Goal: Transaction & Acquisition: Book appointment/travel/reservation

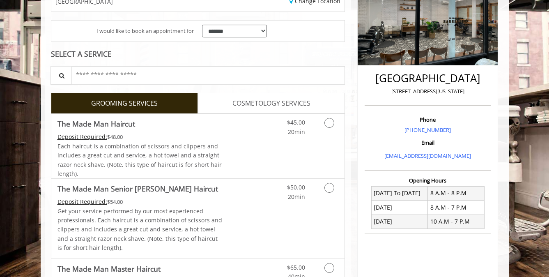
scroll to position [140, 0]
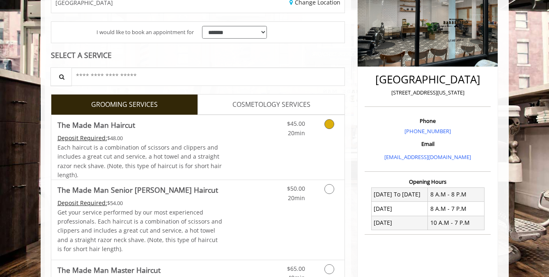
click at [329, 122] on icon "Grooming services" at bounding box center [329, 124] width 10 height 10
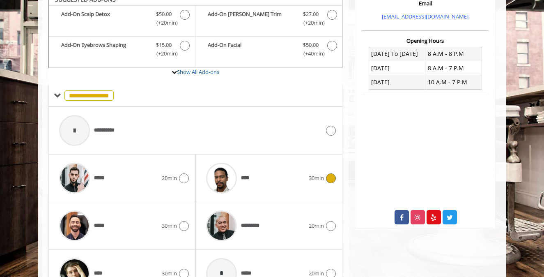
scroll to position [277, 0]
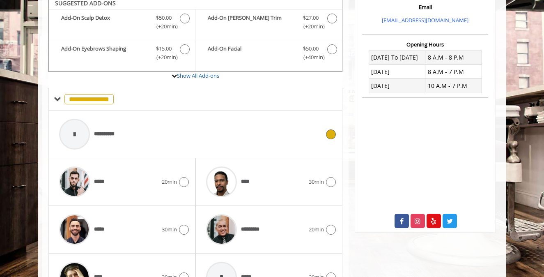
click at [274, 132] on div "**********" at bounding box center [189, 133] width 269 height 39
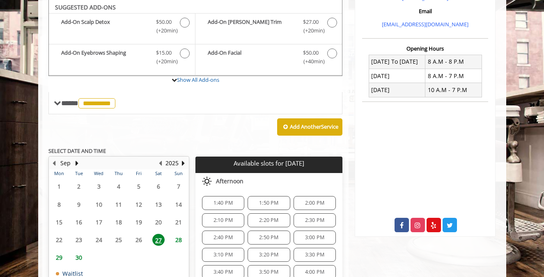
scroll to position [297, 0]
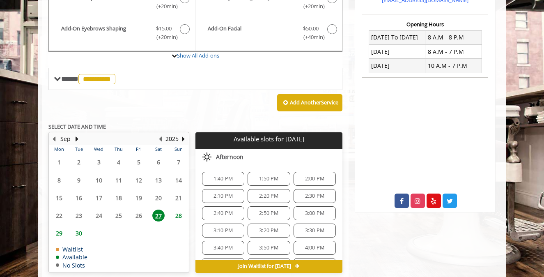
click at [158, 215] on span "27" at bounding box center [158, 215] width 12 height 12
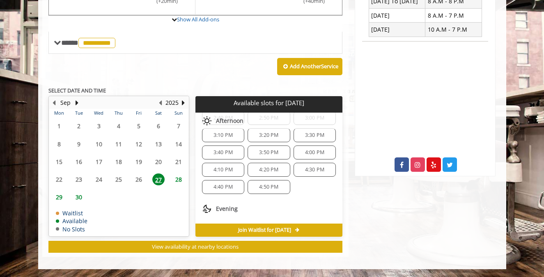
scroll to position [62, 0]
click at [309, 150] on span "4:00 PM" at bounding box center [314, 149] width 19 height 7
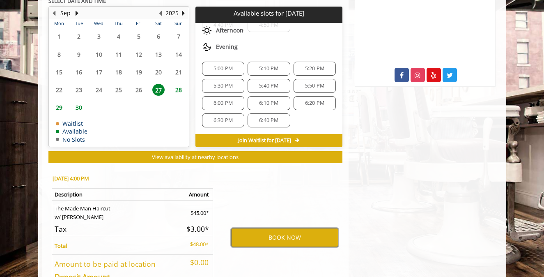
scroll to position [424, 0]
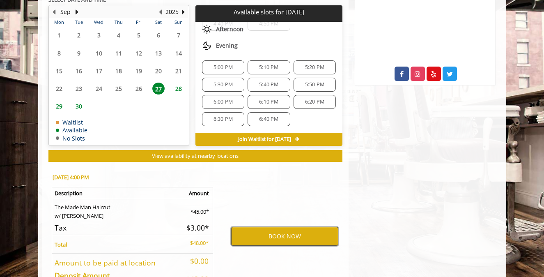
click at [283, 237] on button "BOOK NOW" at bounding box center [284, 235] width 107 height 19
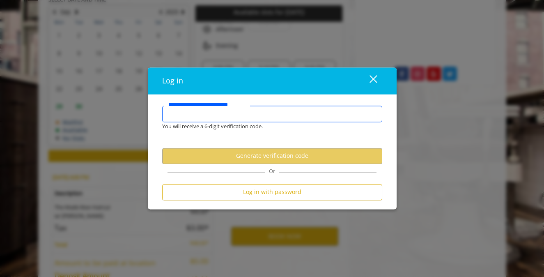
click at [241, 117] on input "**********" at bounding box center [272, 113] width 220 height 16
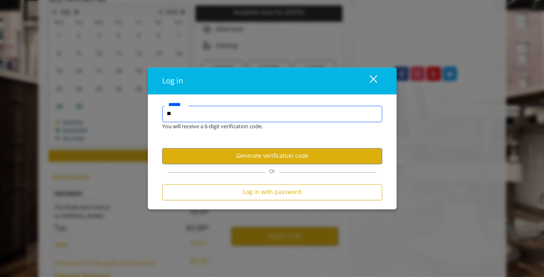
type input "*"
type input "**********"
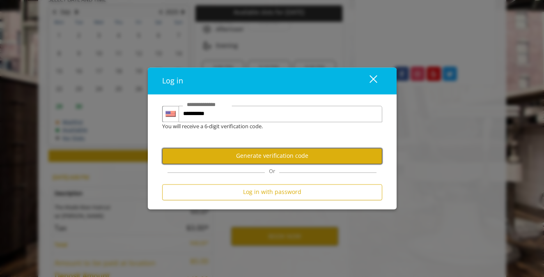
click at [267, 153] on button "Generate verification code" at bounding box center [272, 156] width 220 height 16
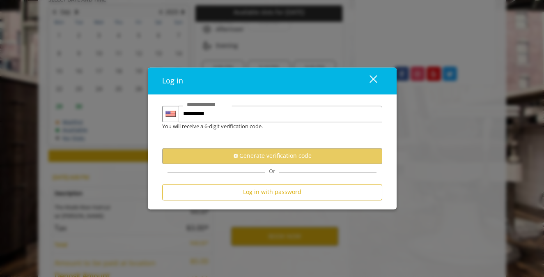
scroll to position [0, 0]
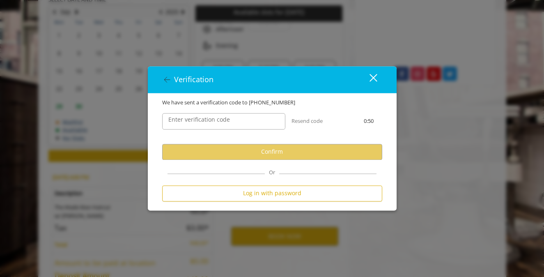
click at [226, 130] on div "Enter verification code" at bounding box center [223, 121] width 135 height 29
click at [226, 125] on input "Enter verification code" at bounding box center [223, 121] width 123 height 16
click at [226, 126] on input "Enter verification code" at bounding box center [223, 121] width 123 height 16
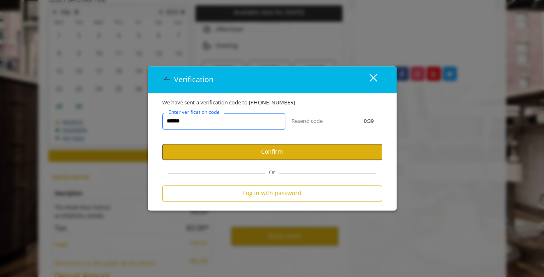
type input "******"
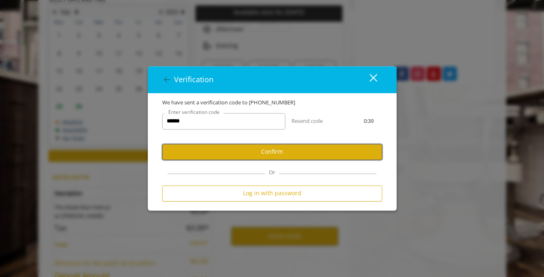
click at [270, 150] on button "Confirm" at bounding box center [272, 152] width 220 height 16
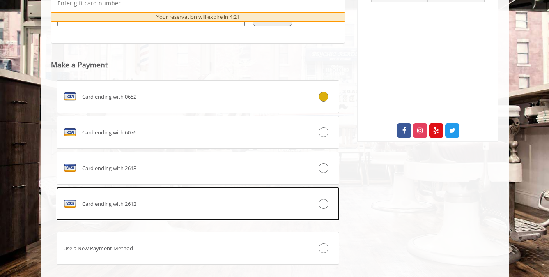
scroll to position [415, 0]
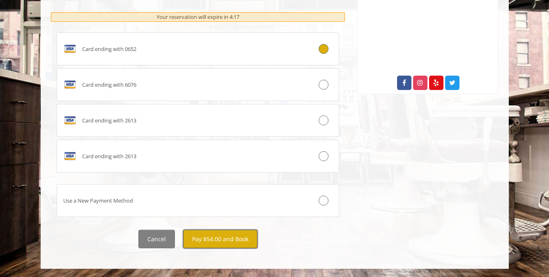
click at [215, 237] on button "Pay $54.00 and Book" at bounding box center [220, 238] width 74 height 18
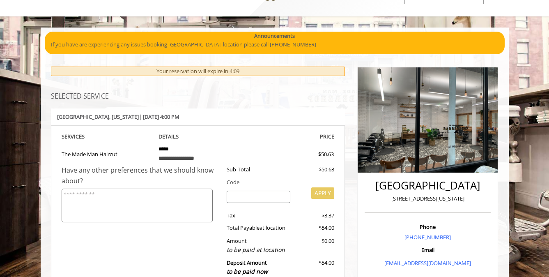
scroll to position [28, 0]
